Goal: Obtain resource: Obtain resource

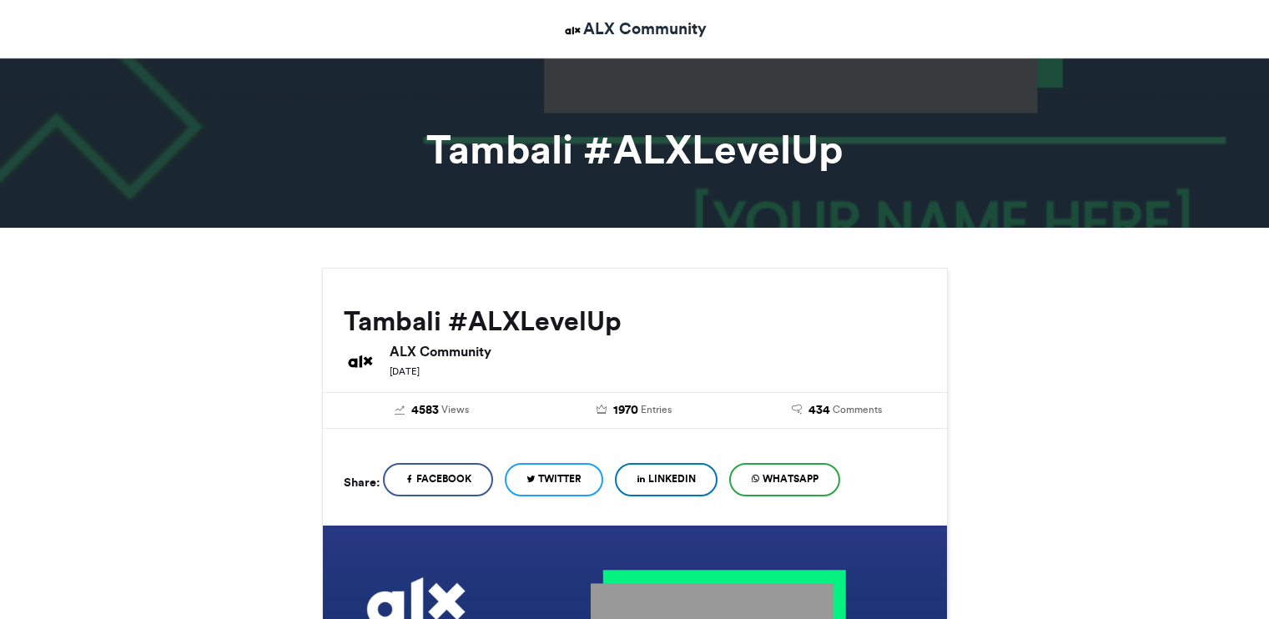
scroll to position [250, 0]
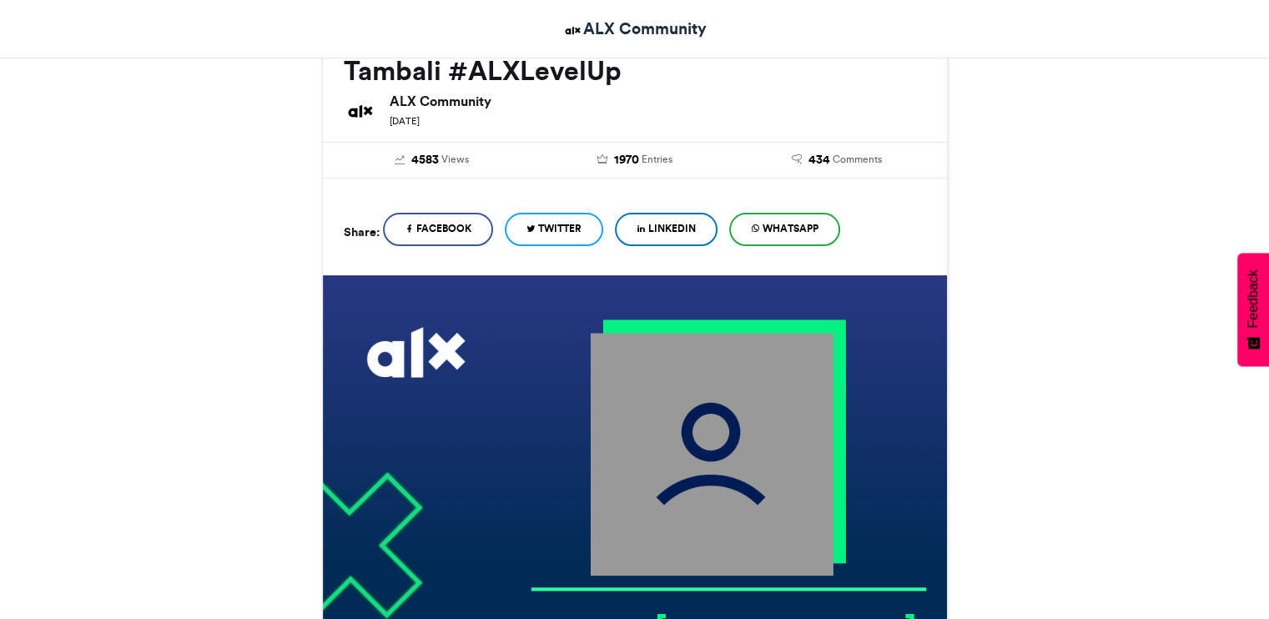
click at [671, 229] on span "LinkedIn" at bounding box center [672, 228] width 48 height 15
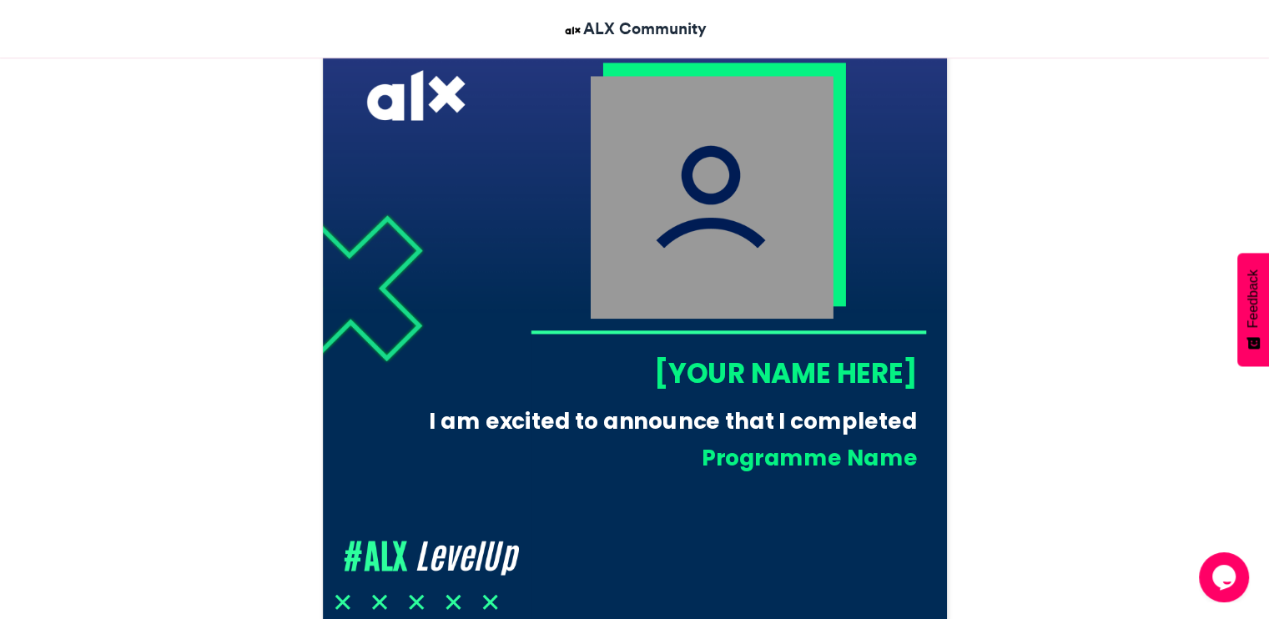
scroll to position [452, 0]
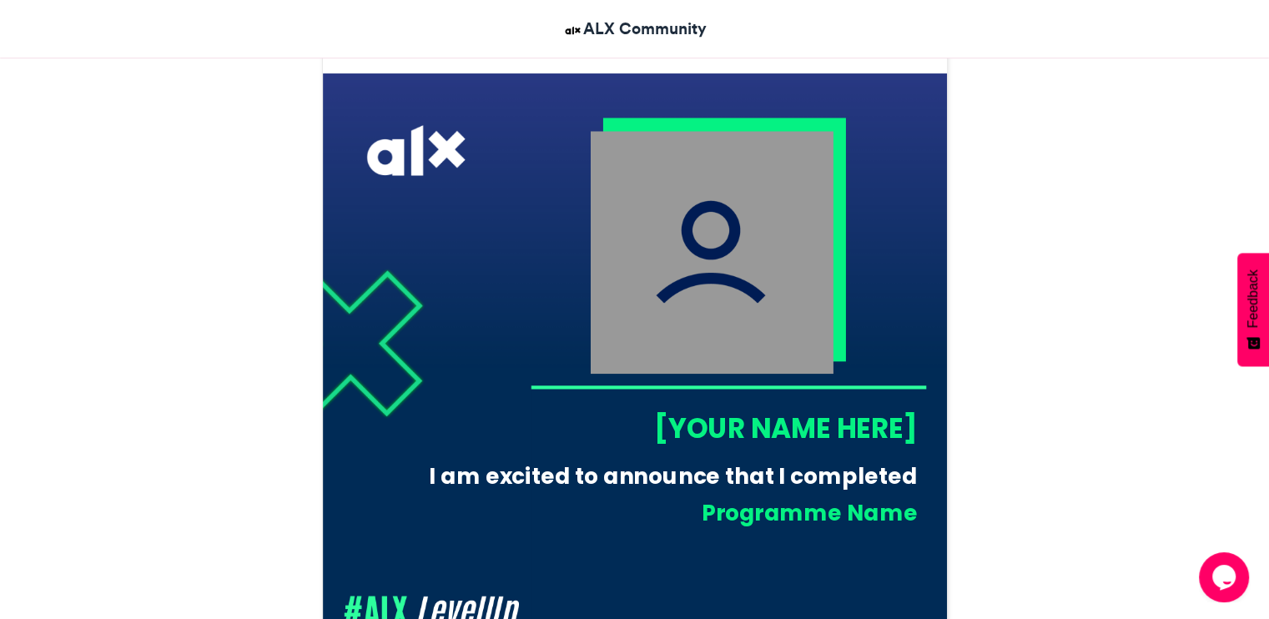
click at [711, 423] on div "[YOUR NAME HERE]" at bounding box center [723, 428] width 387 height 38
click at [884, 426] on div "[YOUR NAME HERE]" at bounding box center [723, 428] width 387 height 38
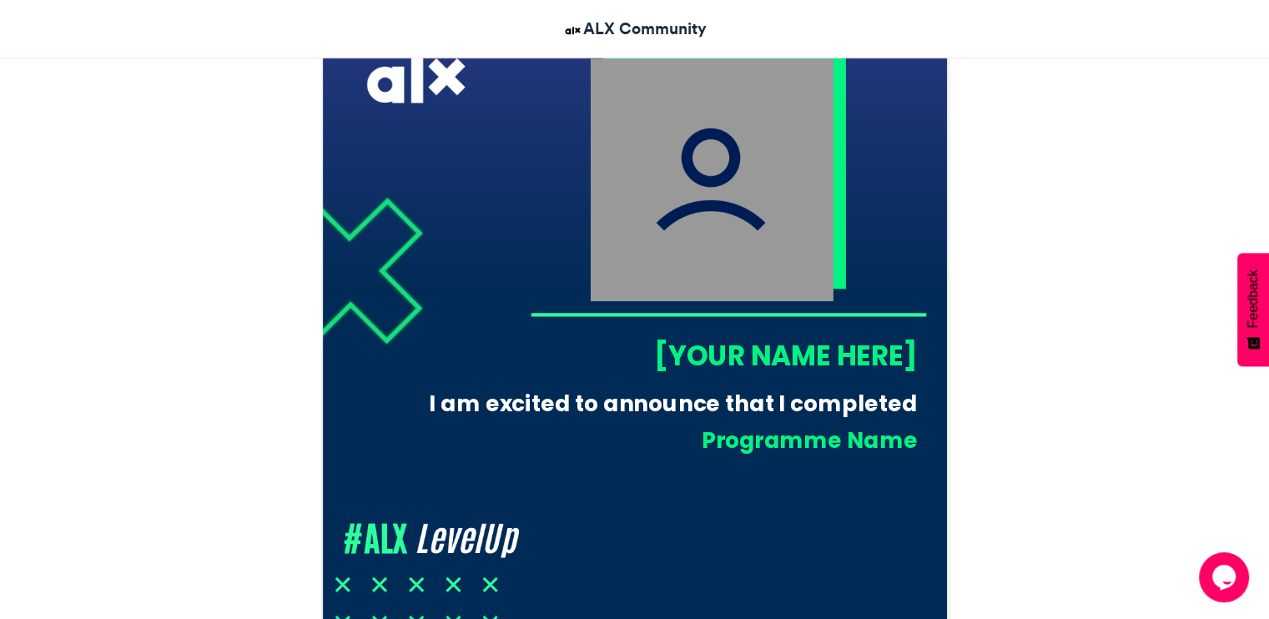
scroll to position [702, 0]
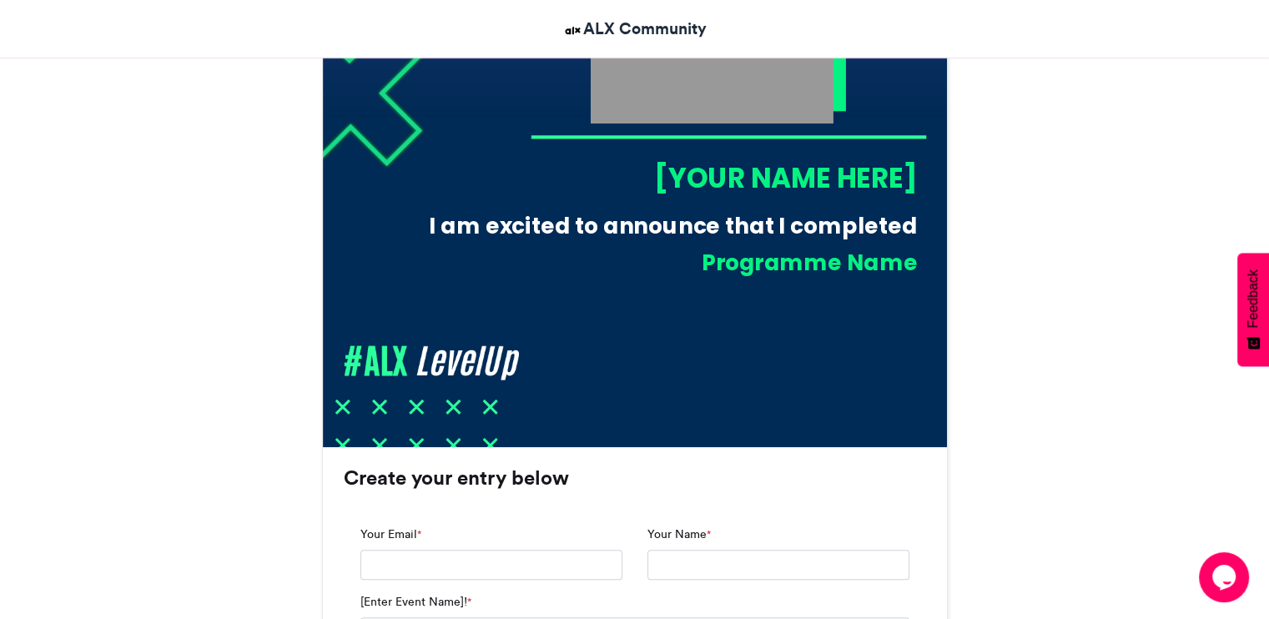
click at [670, 175] on div "[YOUR NAME HERE]" at bounding box center [723, 177] width 387 height 38
drag, startPoint x: 597, startPoint y: 229, endPoint x: 644, endPoint y: 214, distance: 49.1
click at [597, 229] on div "I am excited to announce that I completed" at bounding box center [665, 226] width 503 height 31
click at [708, 174] on div "[YOUR NAME HERE]" at bounding box center [723, 177] width 387 height 38
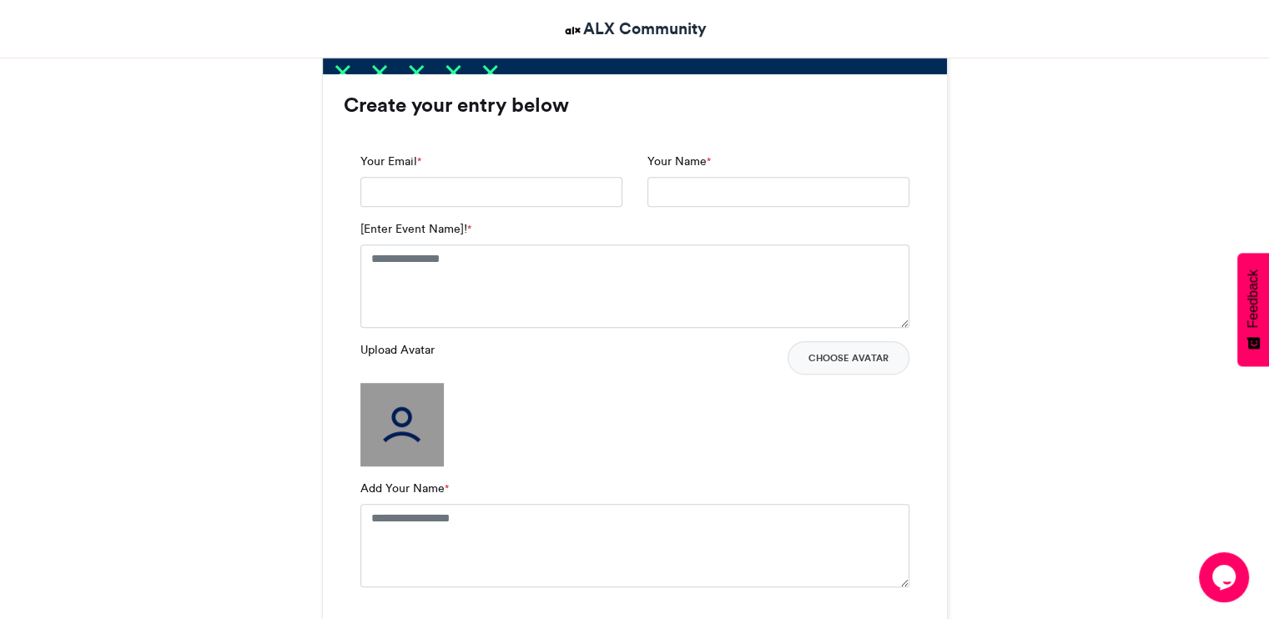
scroll to position [1119, 0]
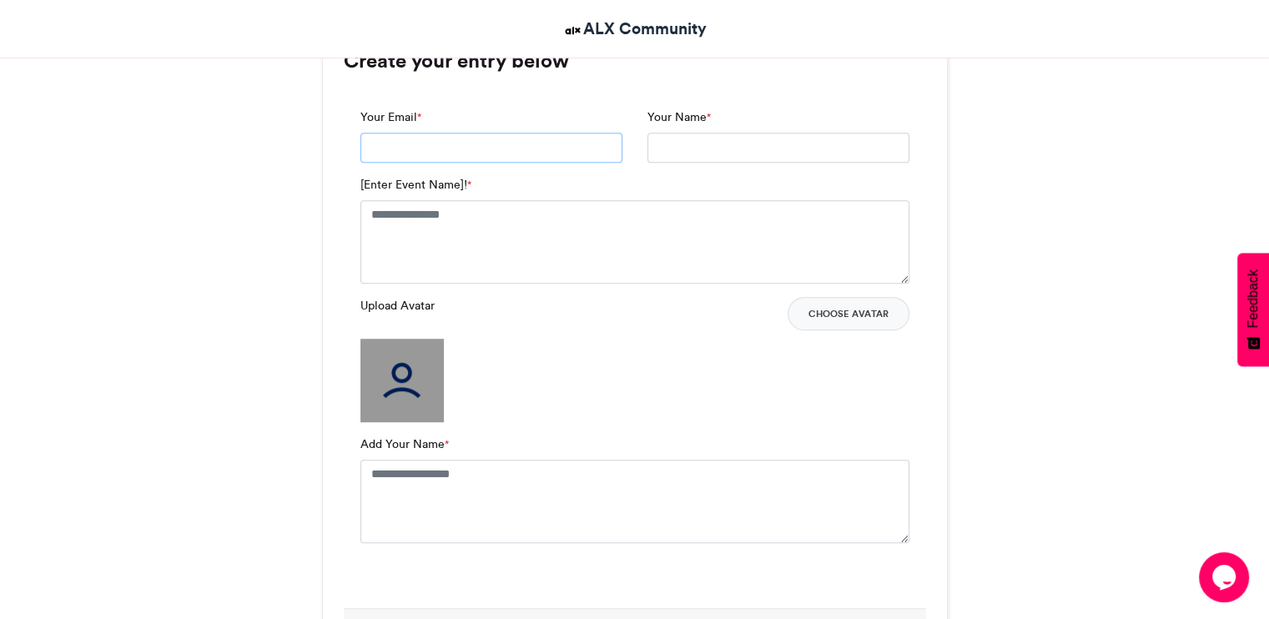
click at [430, 148] on input "Your Email *" at bounding box center [491, 148] width 262 height 30
type input "**********"
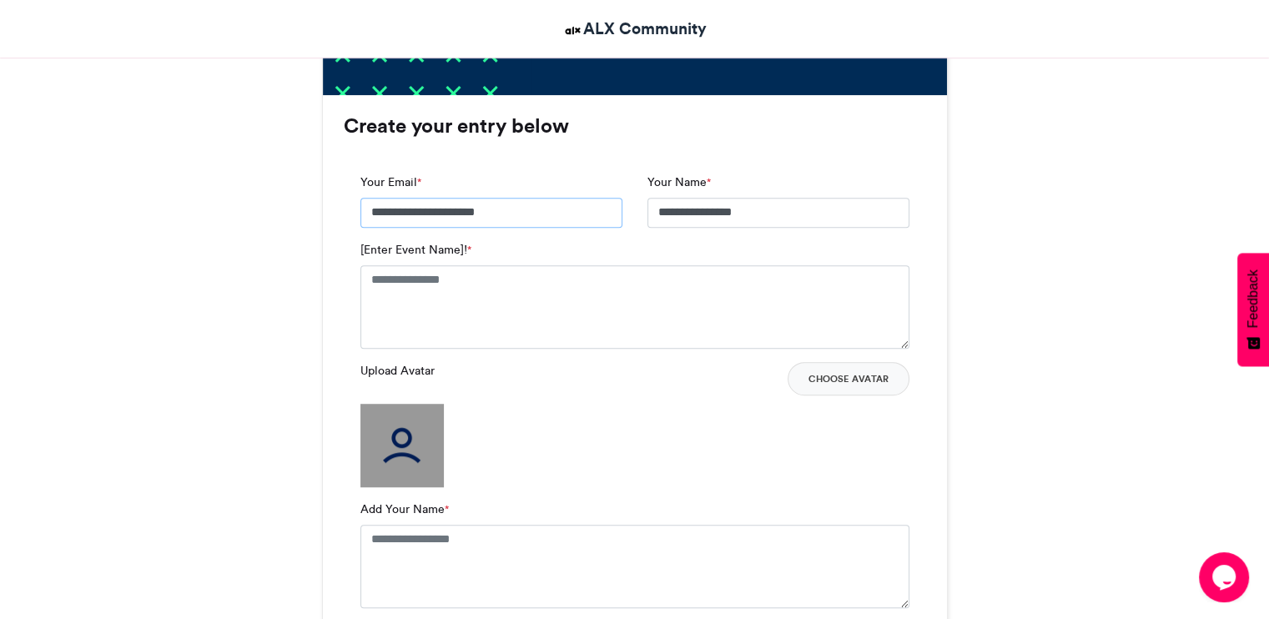
scroll to position [953, 0]
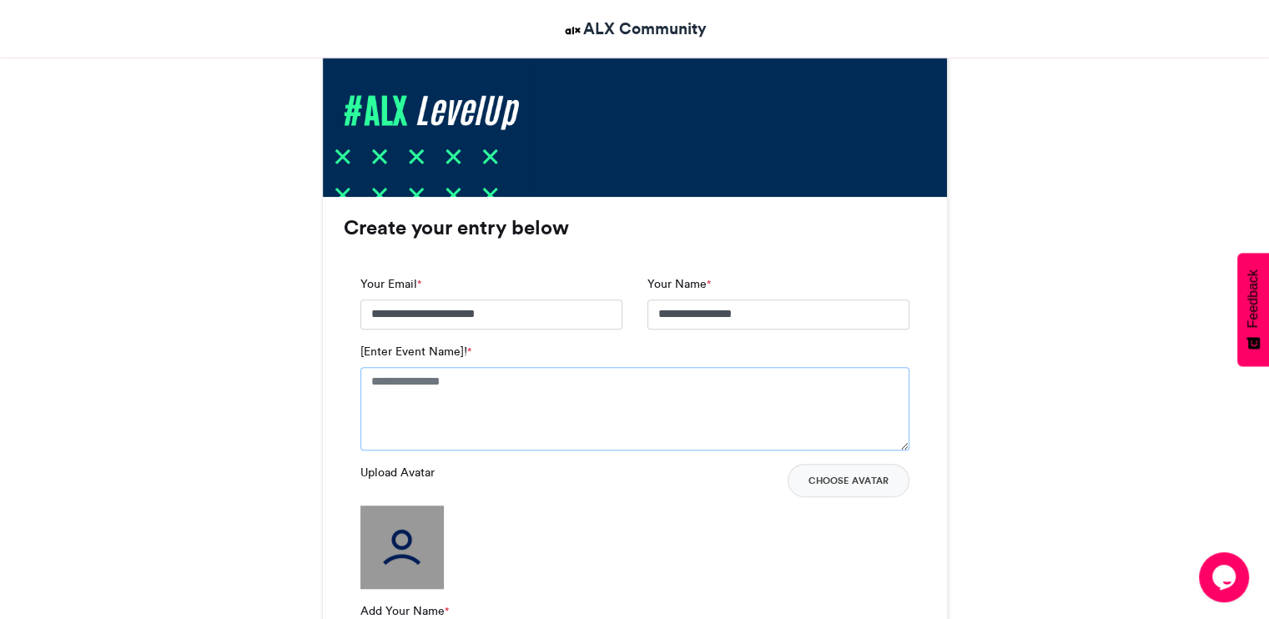
click at [464, 397] on textarea "[Enter Event Name]! *" at bounding box center [634, 408] width 549 height 83
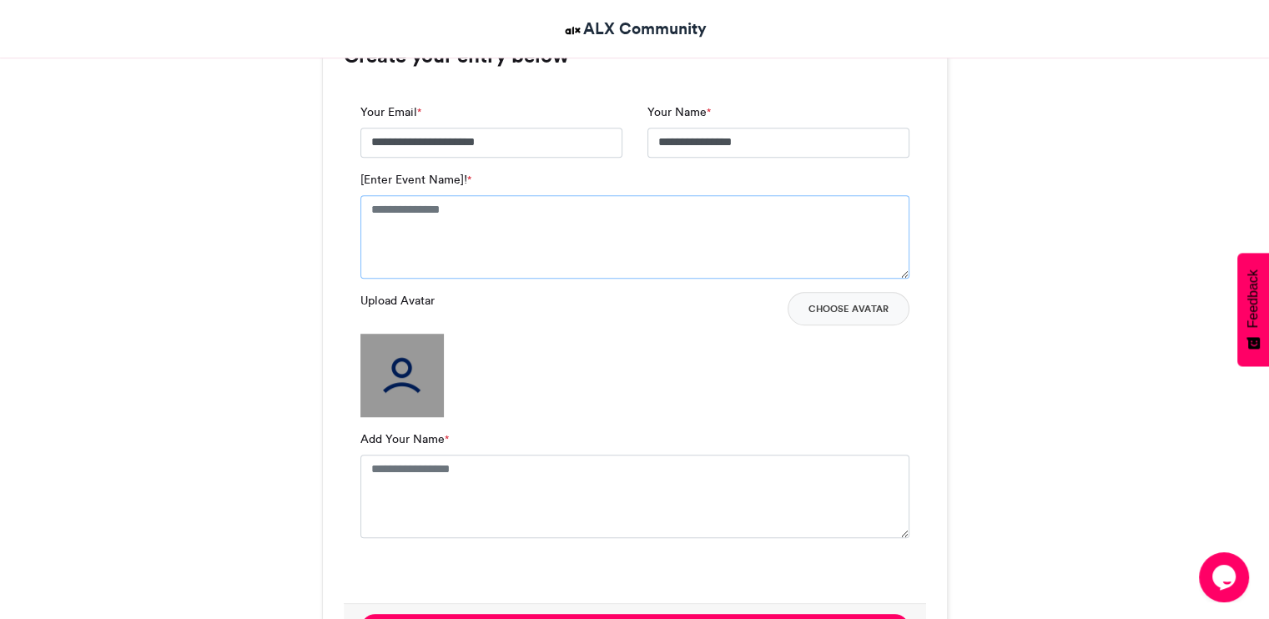
scroll to position [1203, 0]
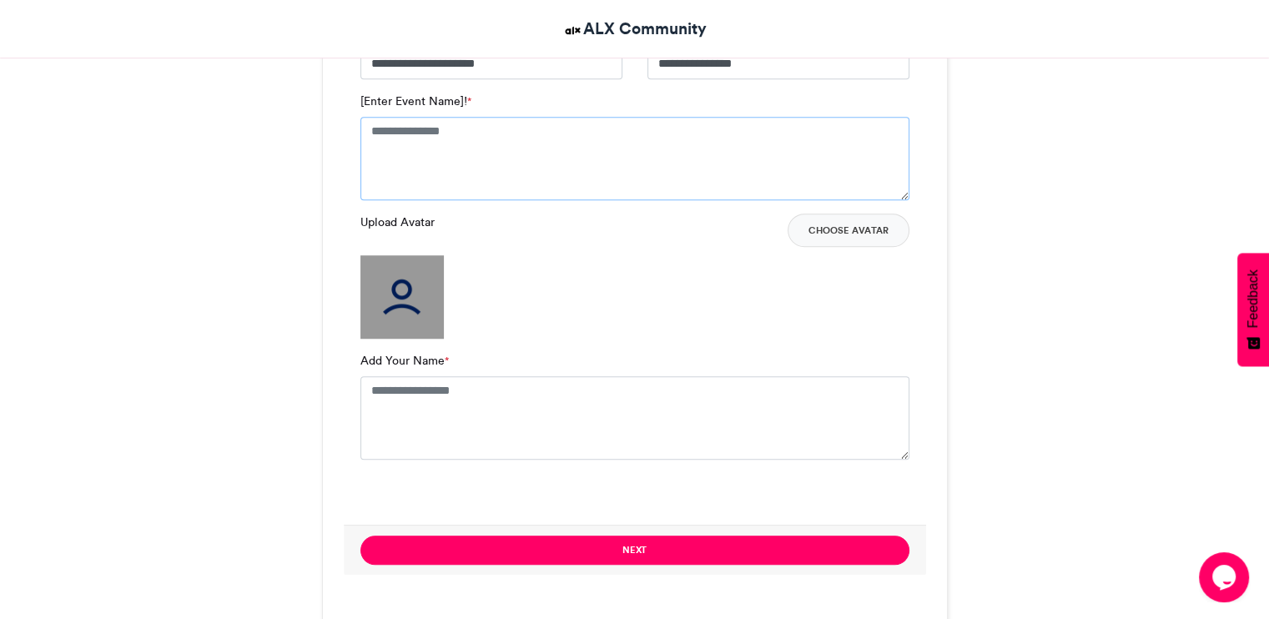
click at [483, 158] on textarea "[Enter Event Name]! *" at bounding box center [634, 158] width 549 height 83
paste textarea "**********"
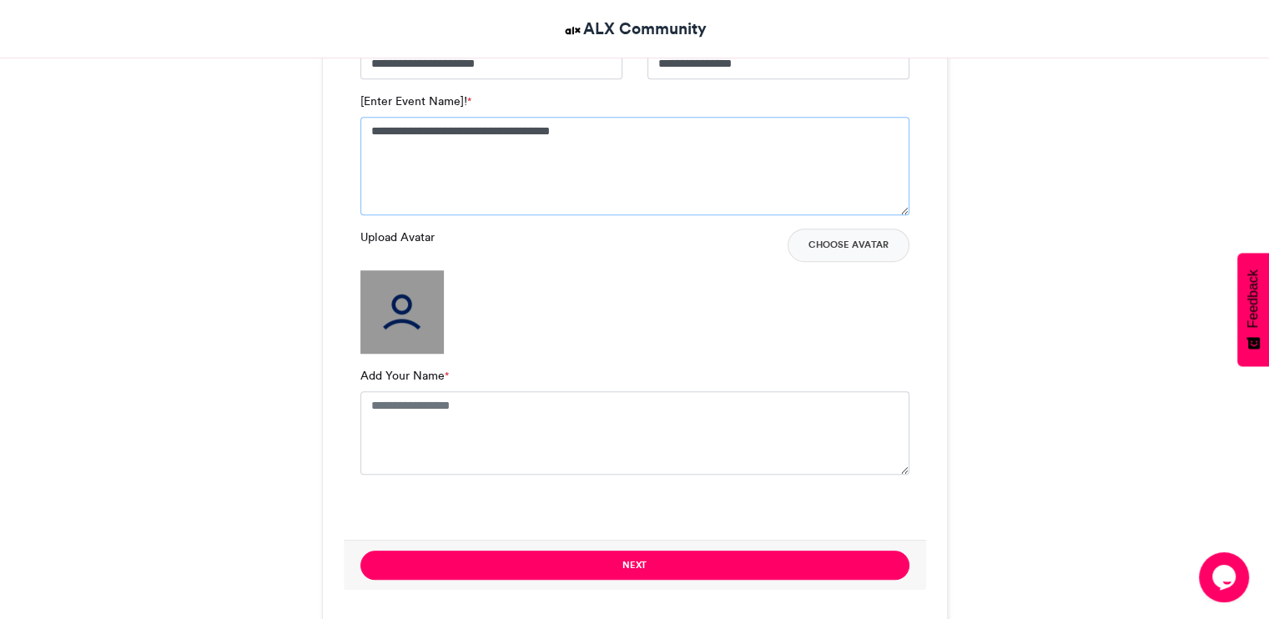
type textarea "**********"
click at [390, 332] on img at bounding box center [401, 311] width 83 height 83
click at [449, 419] on textarea "Add Your Name *" at bounding box center [634, 432] width 549 height 83
type textarea "**********"
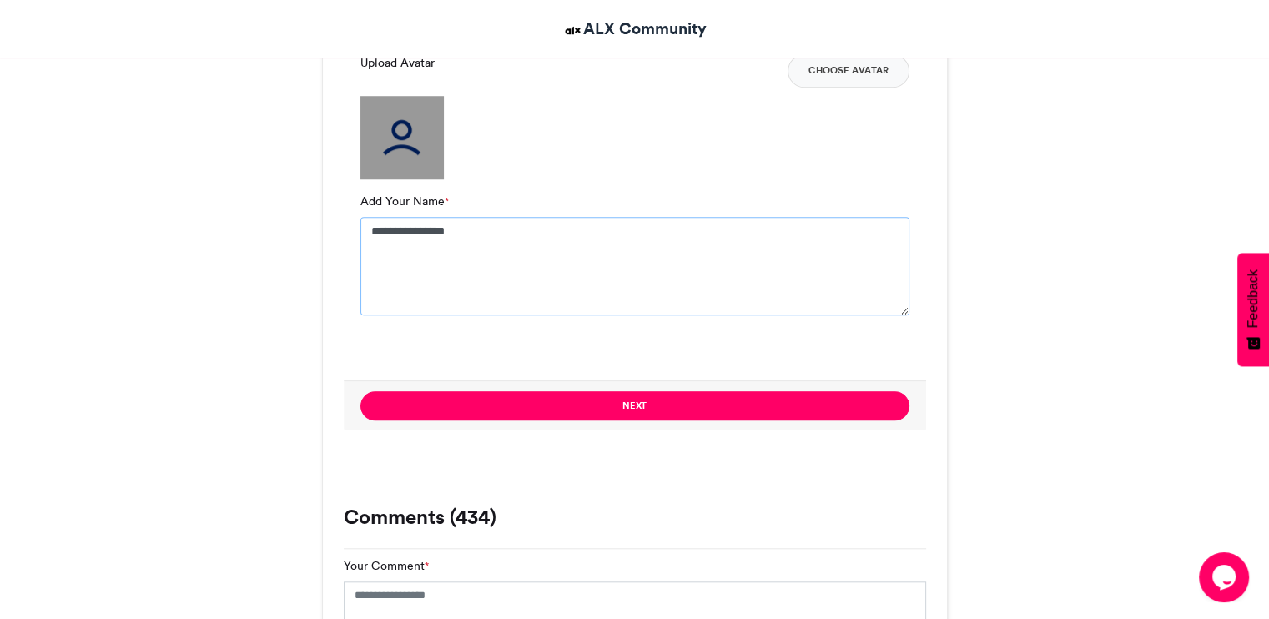
scroll to position [1453, 0]
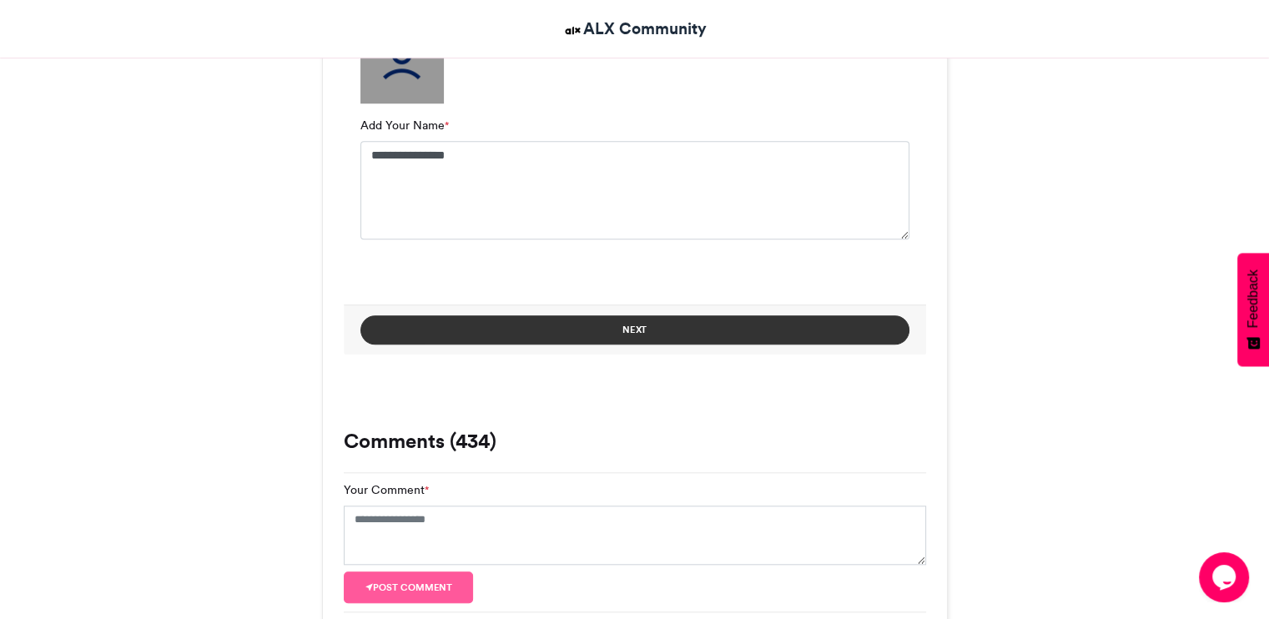
click at [664, 329] on button "Next" at bounding box center [634, 329] width 549 height 29
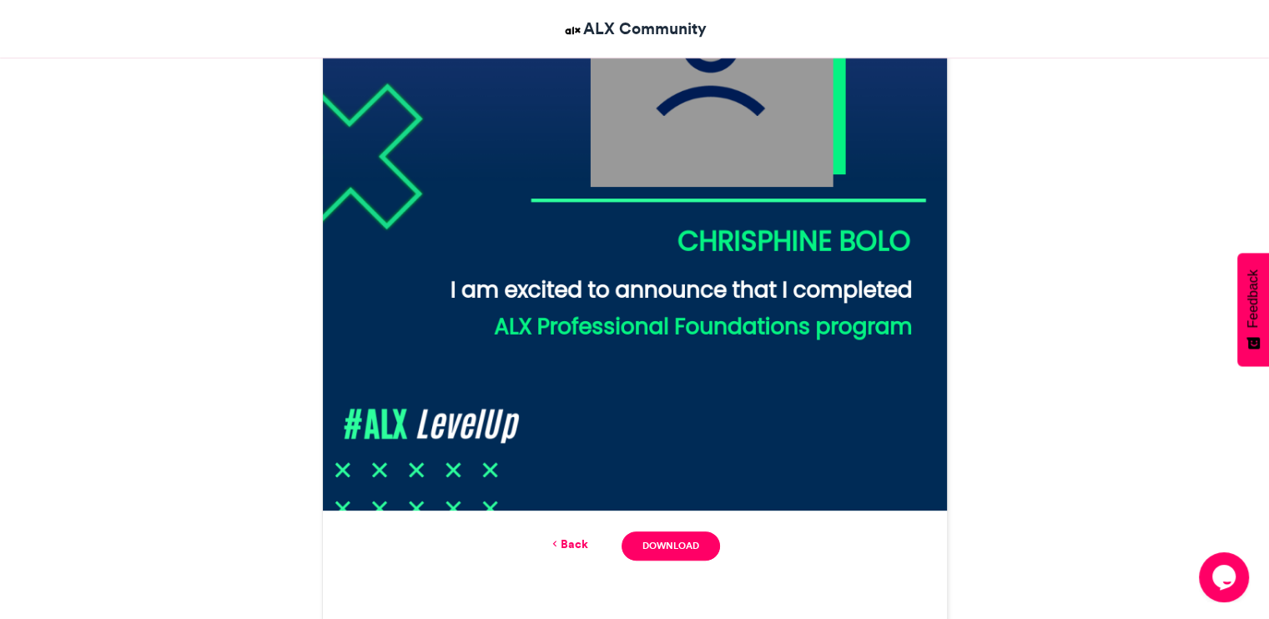
scroll to position [631, 0]
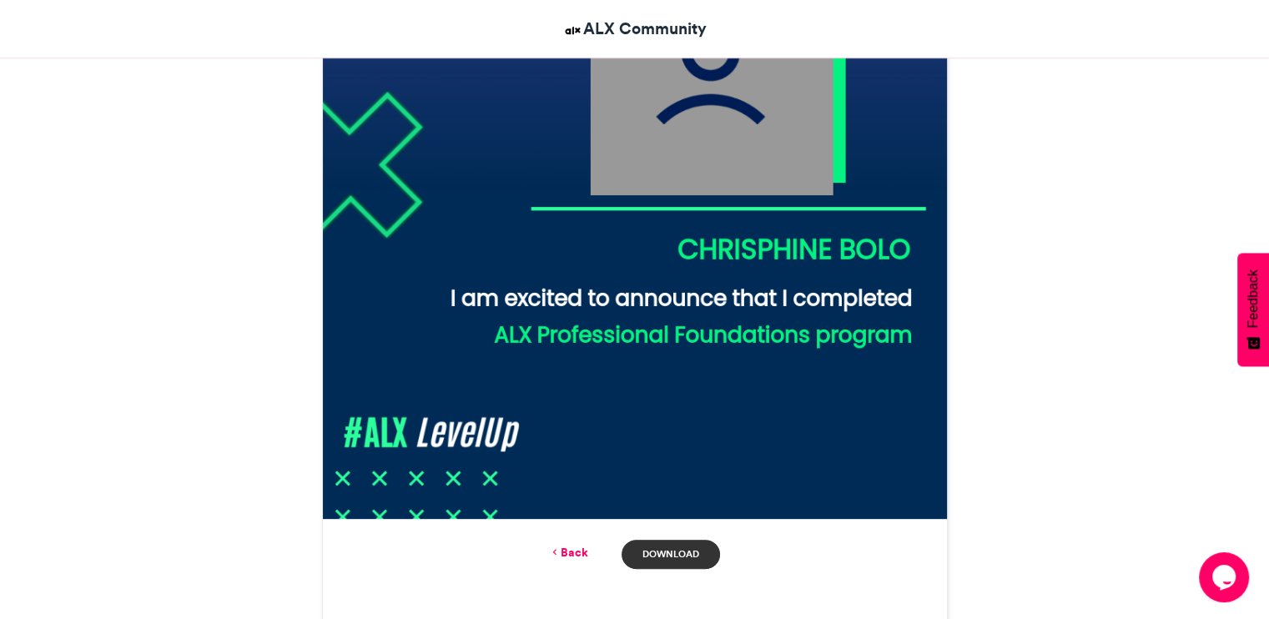
click at [655, 558] on link "Download" at bounding box center [670, 554] width 98 height 29
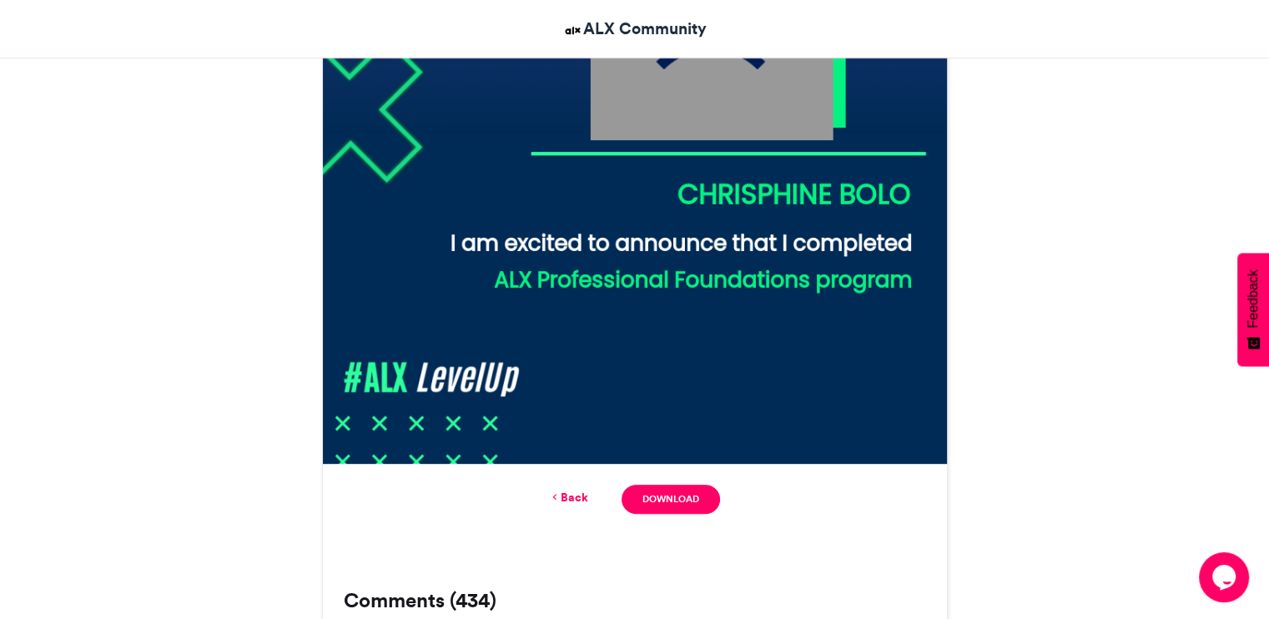
scroll to position [881, 0]
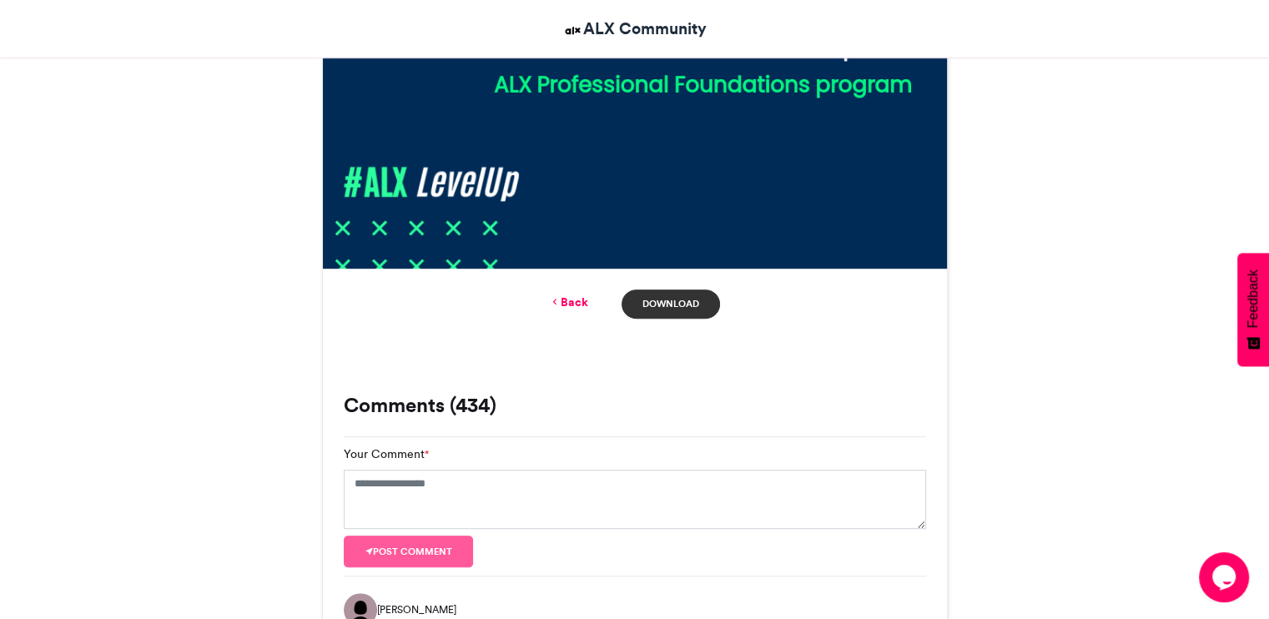
click at [667, 302] on link "Download" at bounding box center [670, 303] width 98 height 29
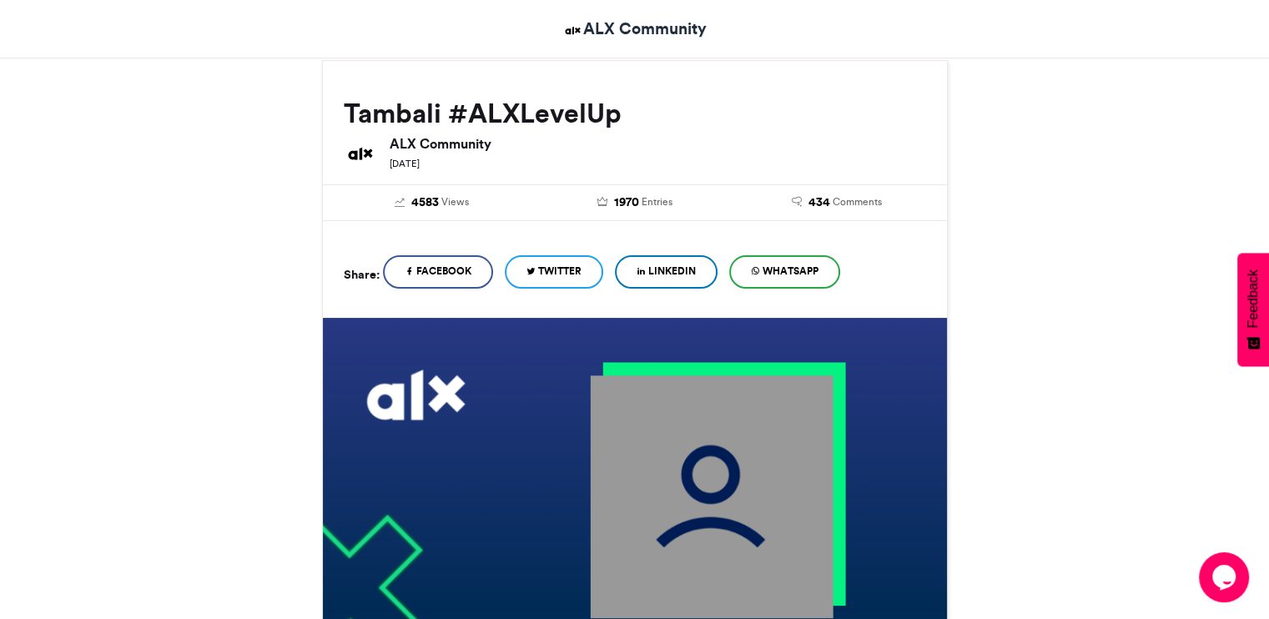
scroll to position [0, 0]
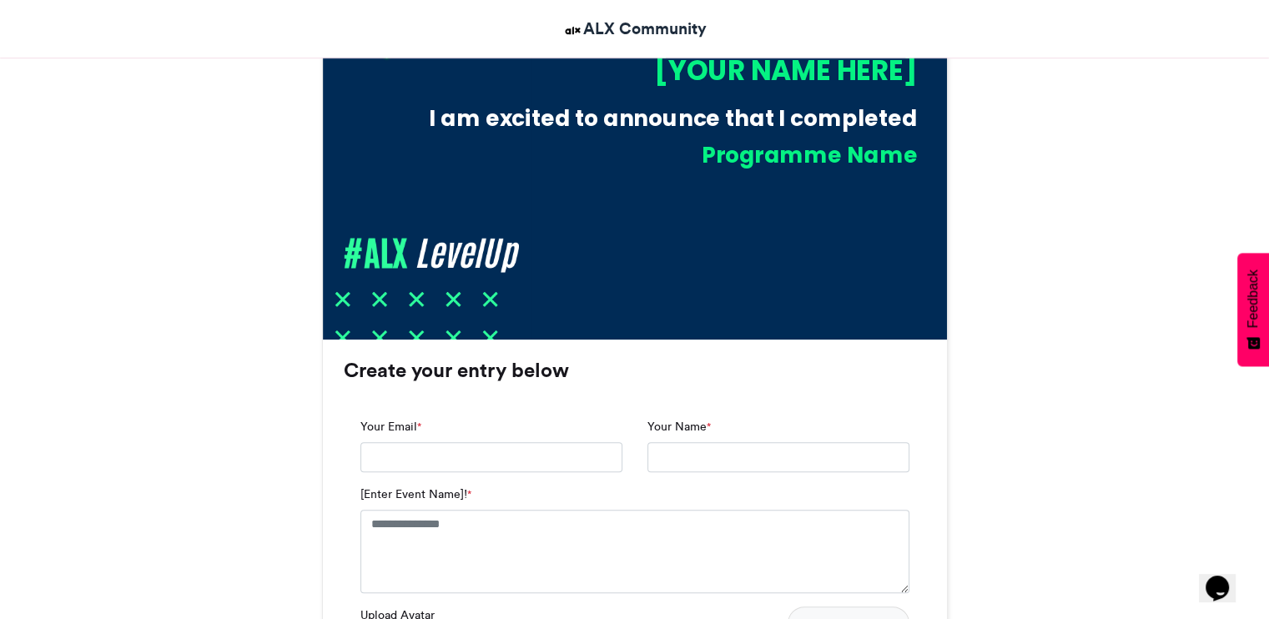
scroll to position [584, 0]
